Goal: Find contact information: Find contact information

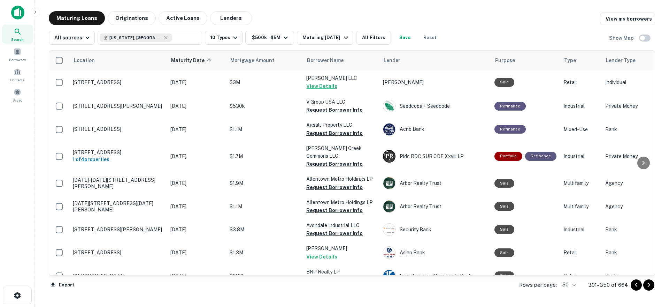
scroll to position [1020, 0]
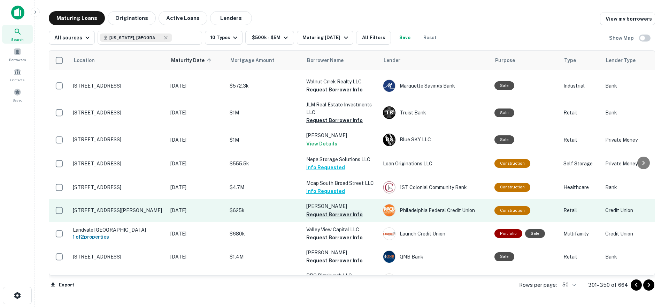
click at [328, 210] on button "Request Borrower Info" at bounding box center [334, 214] width 56 height 8
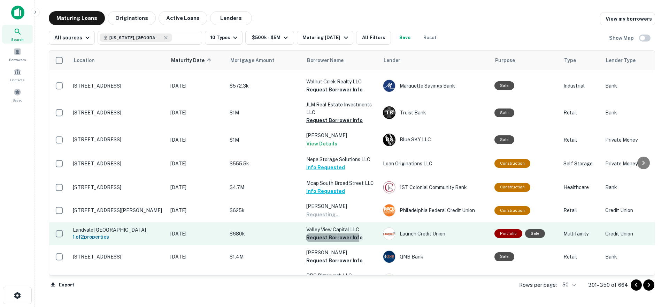
click at [325, 233] on button "Request Borrower Info" at bounding box center [334, 237] width 56 height 8
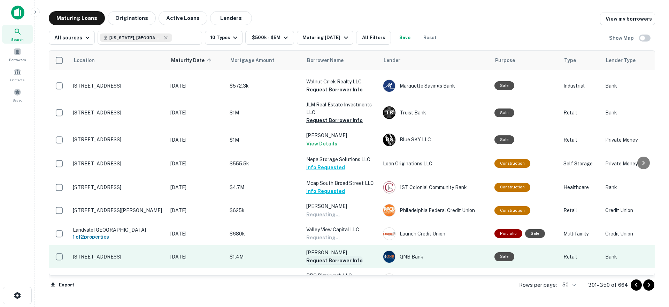
click at [327, 256] on button "Request Borrower Info" at bounding box center [334, 260] width 56 height 8
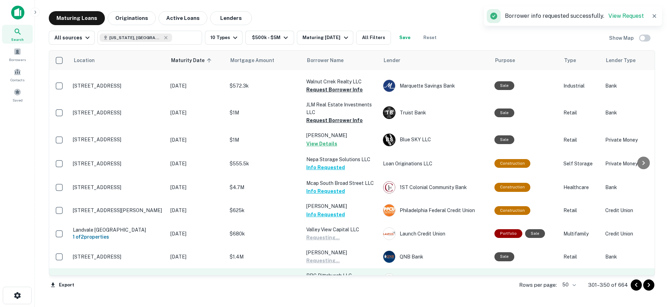
click at [322, 279] on button "Request Borrower Info" at bounding box center [334, 283] width 56 height 8
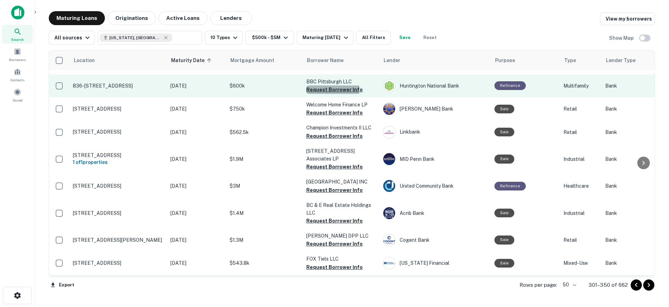
click at [321, 85] on button "Request Borrower Info" at bounding box center [334, 89] width 56 height 8
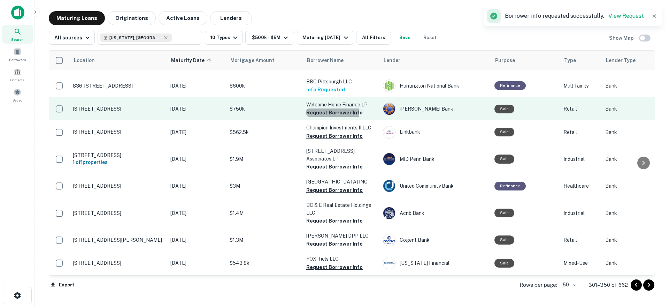
click at [325, 108] on button "Request Borrower Info" at bounding box center [334, 112] width 56 height 8
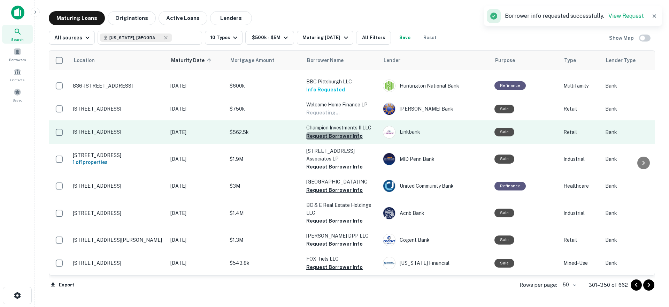
click at [323, 132] on button "Request Borrower Info" at bounding box center [334, 136] width 56 height 8
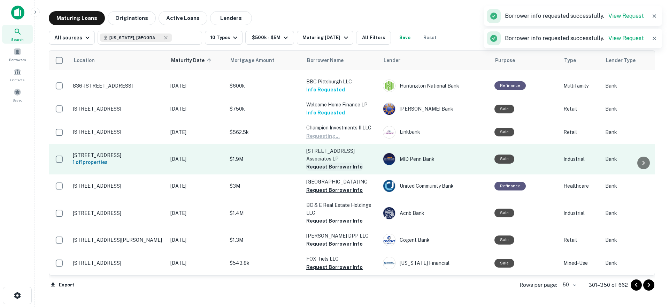
click at [322, 162] on button "Request Borrower Info" at bounding box center [334, 166] width 56 height 8
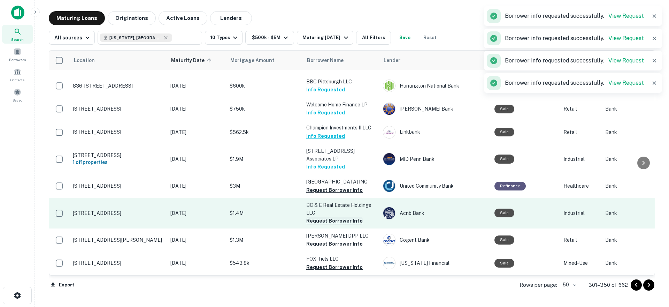
click at [327, 186] on button "Request Borrower Info" at bounding box center [334, 190] width 56 height 8
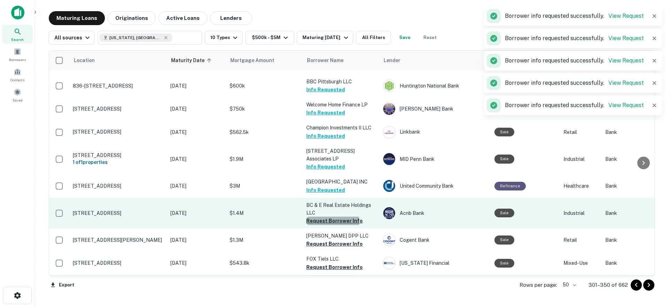
click at [326, 216] on button "Request Borrower Info" at bounding box center [334, 220] width 56 height 8
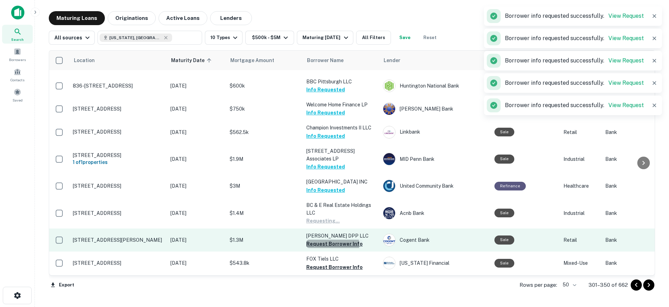
click at [329, 239] on button "Request Borrower Info" at bounding box center [334, 243] width 56 height 8
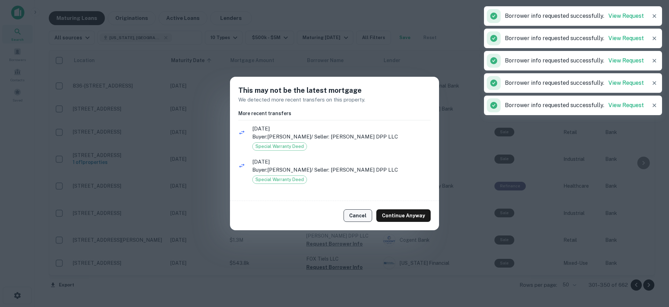
click at [361, 217] on button "Cancel" at bounding box center [357, 215] width 29 height 13
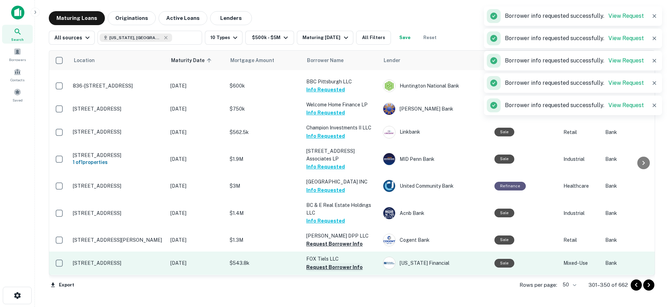
click at [327, 263] on button "Request Borrower Info" at bounding box center [334, 267] width 56 height 8
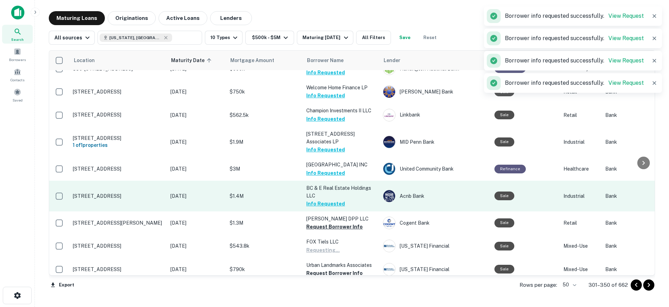
scroll to position [1041, 0]
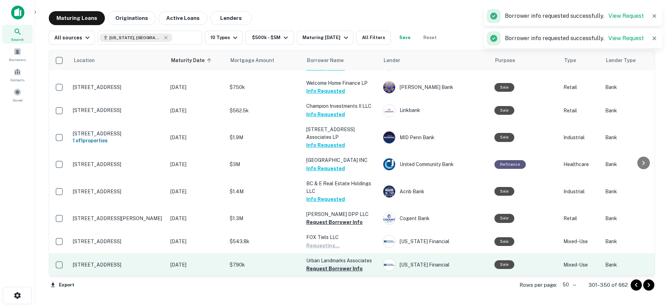
click at [319, 264] on button "Request Borrower Info" at bounding box center [334, 268] width 56 height 8
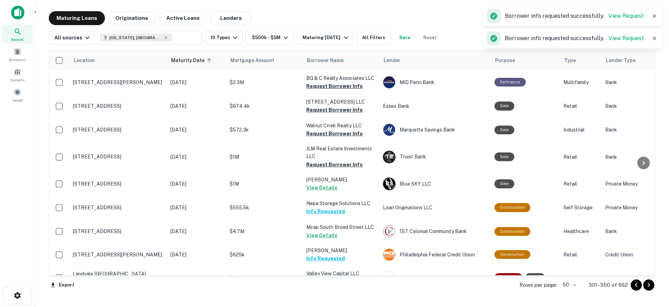
scroll to position [693, 0]
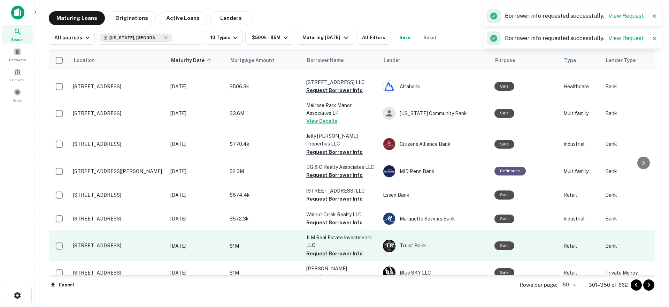
click at [326, 249] on button "Request Borrower Info" at bounding box center [334, 253] width 56 height 8
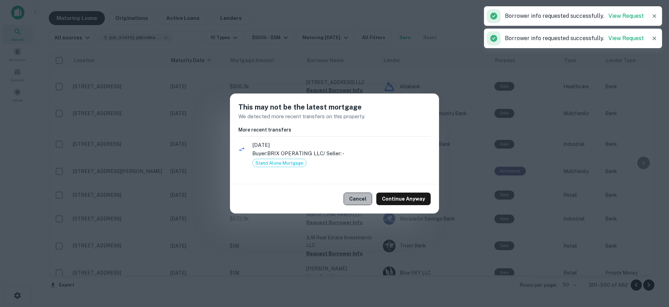
click at [360, 200] on button "Cancel" at bounding box center [357, 198] width 29 height 13
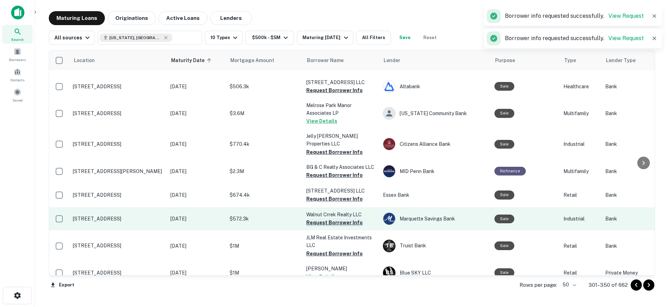
click at [325, 218] on button "Request Borrower Info" at bounding box center [334, 222] width 56 height 8
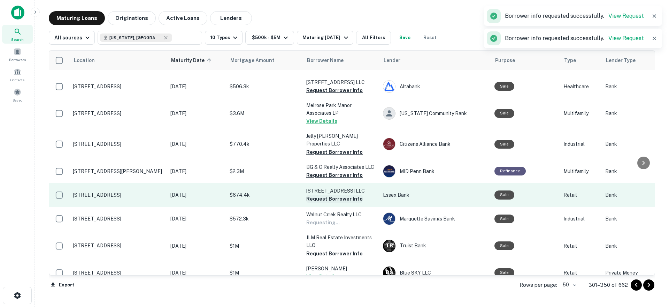
click at [326, 194] on button "Request Borrower Info" at bounding box center [334, 198] width 56 height 8
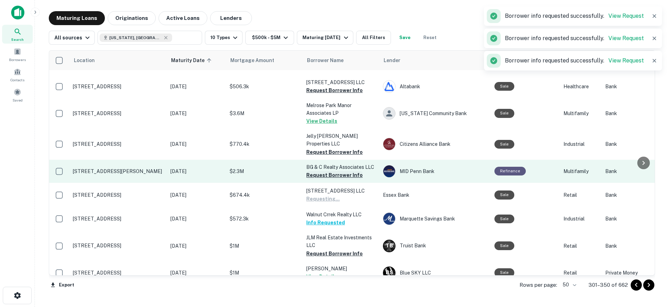
click at [327, 171] on button "Request Borrower Info" at bounding box center [334, 175] width 56 height 8
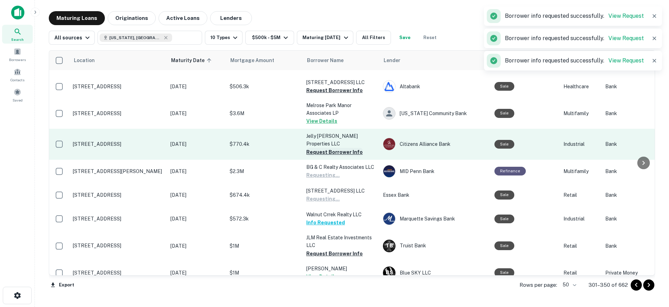
click at [327, 148] on button "Request Borrower Info" at bounding box center [334, 152] width 56 height 8
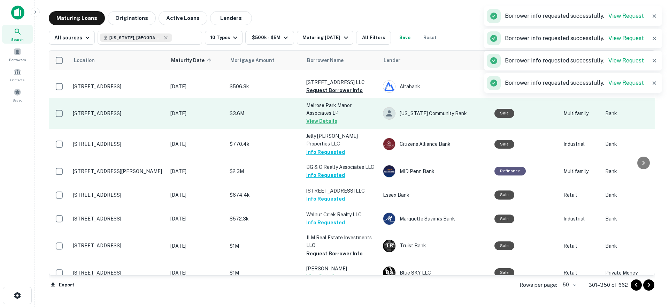
click at [316, 86] on button "Request Borrower Info" at bounding box center [334, 90] width 56 height 8
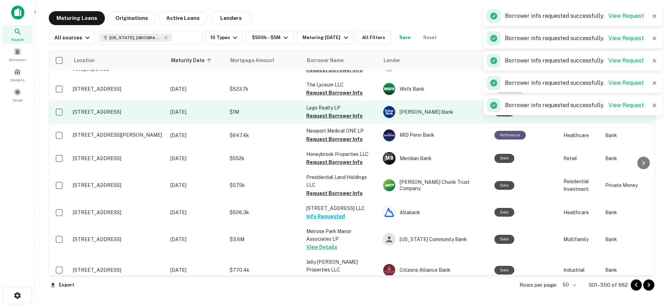
scroll to position [553, 0]
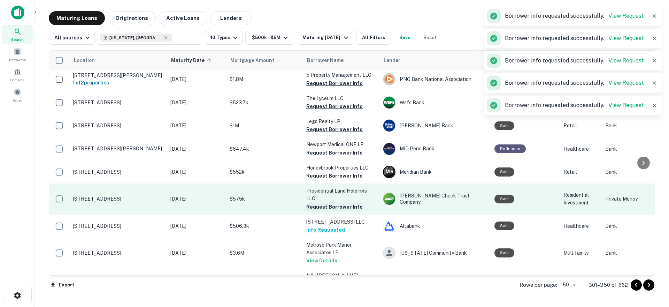
click at [333, 202] on button "Request Borrower Info" at bounding box center [334, 206] width 56 height 8
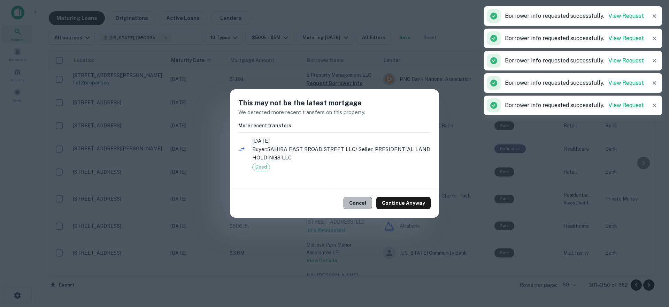
click at [356, 200] on button "Cancel" at bounding box center [357, 202] width 29 height 13
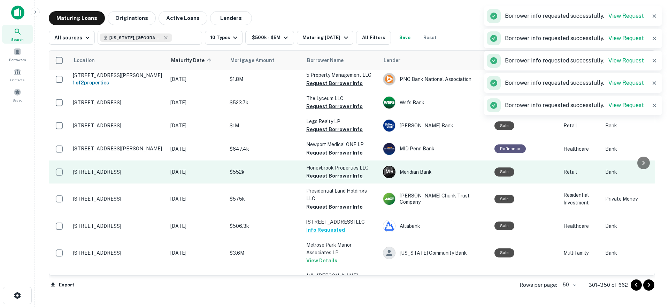
click at [323, 164] on p "Honeybrook Properties LLC" at bounding box center [341, 168] width 70 height 8
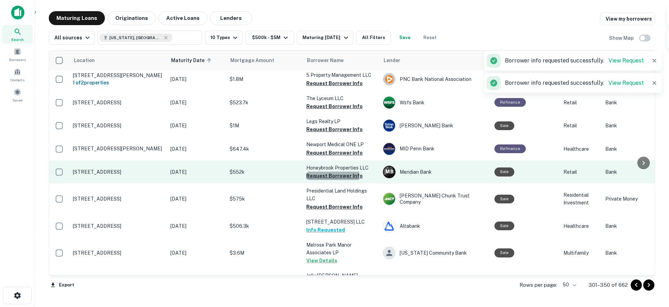
click at [324, 171] on button "Request Borrower Info" at bounding box center [334, 175] width 56 height 8
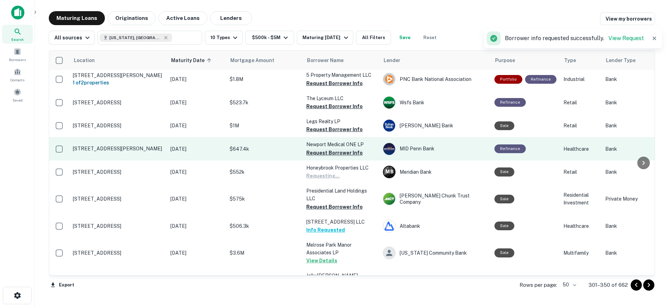
click at [326, 148] on button "Request Borrower Info" at bounding box center [334, 152] width 56 height 8
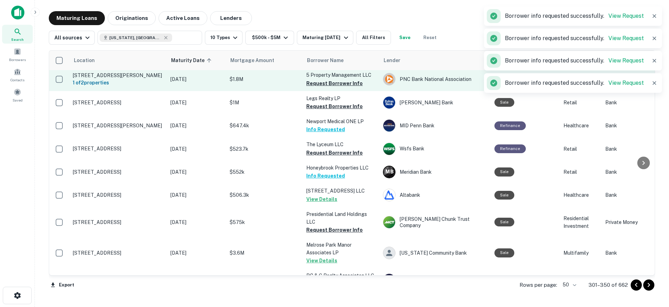
click at [319, 102] on button "Request Borrower Info" at bounding box center [334, 106] width 56 height 8
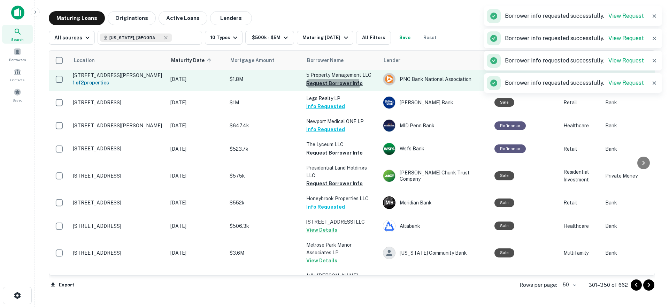
click at [325, 79] on button "Request Borrower Info" at bounding box center [334, 83] width 56 height 8
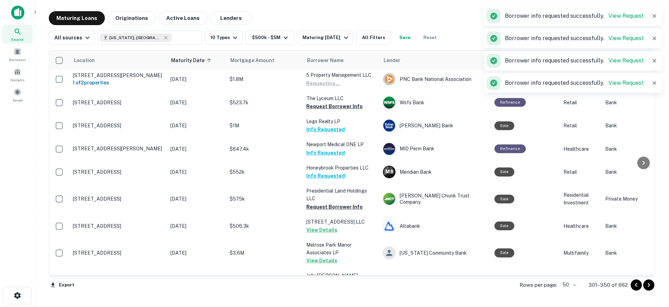
scroll to position [449, 0]
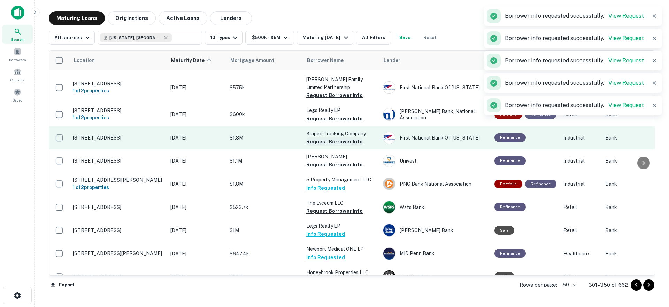
click at [321, 137] on button "Request Borrower Info" at bounding box center [334, 141] width 56 height 8
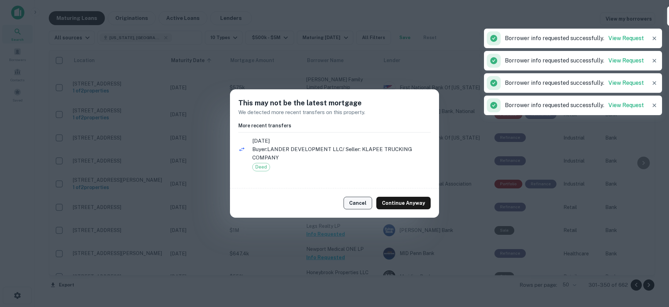
click at [354, 200] on button "Cancel" at bounding box center [357, 202] width 29 height 13
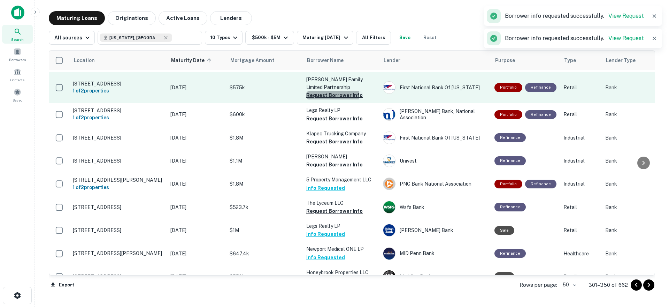
click at [325, 91] on button "Request Borrower Info" at bounding box center [334, 95] width 56 height 8
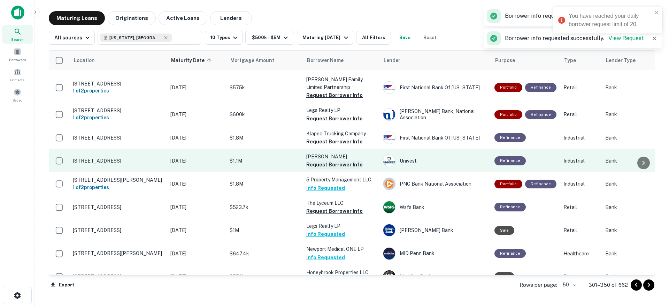
click at [330, 160] on button "Request Borrower Info" at bounding box center [334, 164] width 56 height 8
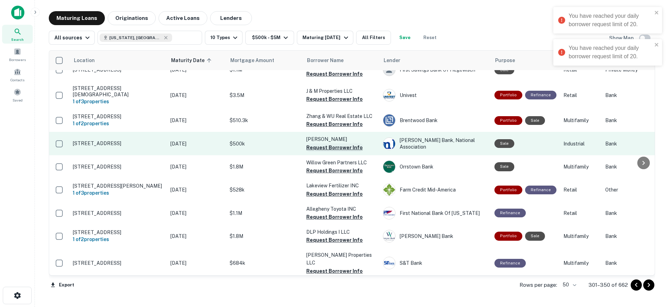
scroll to position [0, 0]
